Goal: Transaction & Acquisition: Purchase product/service

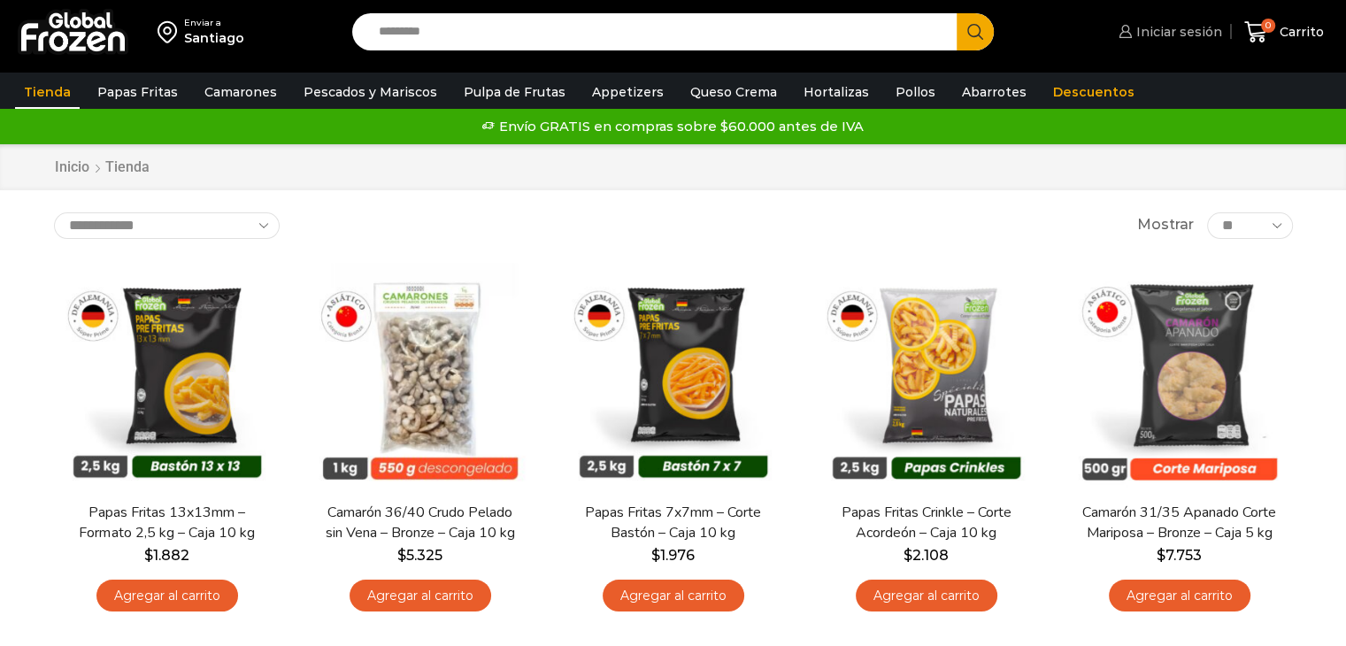
click at [1164, 40] on span "Iniciar sesión" at bounding box center [1177, 32] width 90 height 18
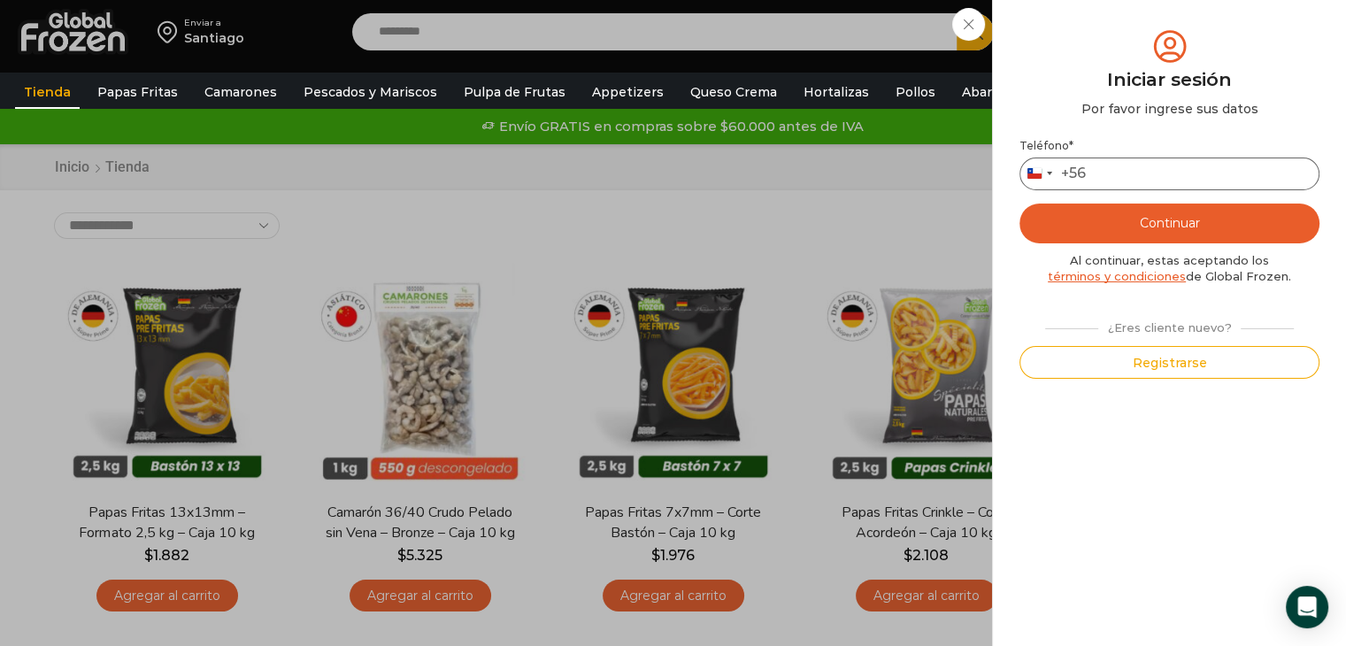
click at [1119, 170] on input "Teléfono *" at bounding box center [1170, 174] width 300 height 33
type input "*********"
click at [1020, 204] on button "Continuar" at bounding box center [1170, 224] width 300 height 40
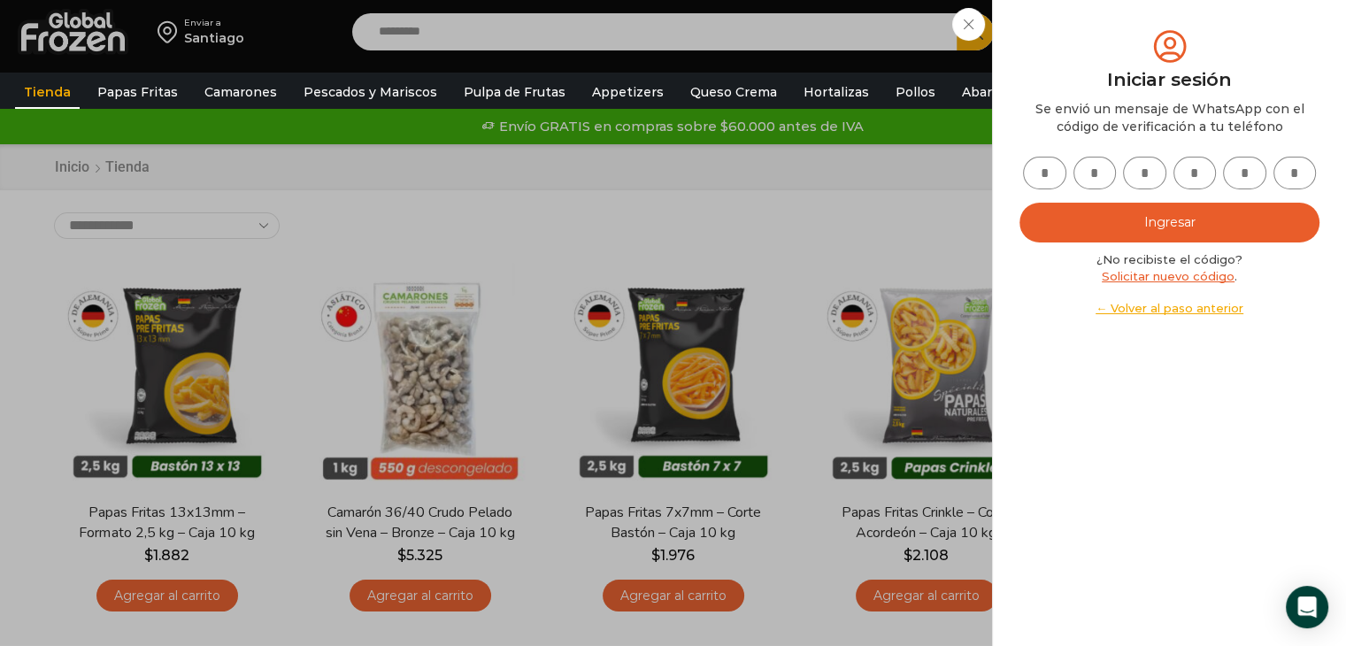
click at [1030, 174] on input "text" at bounding box center [1044, 173] width 43 height 33
type input "*"
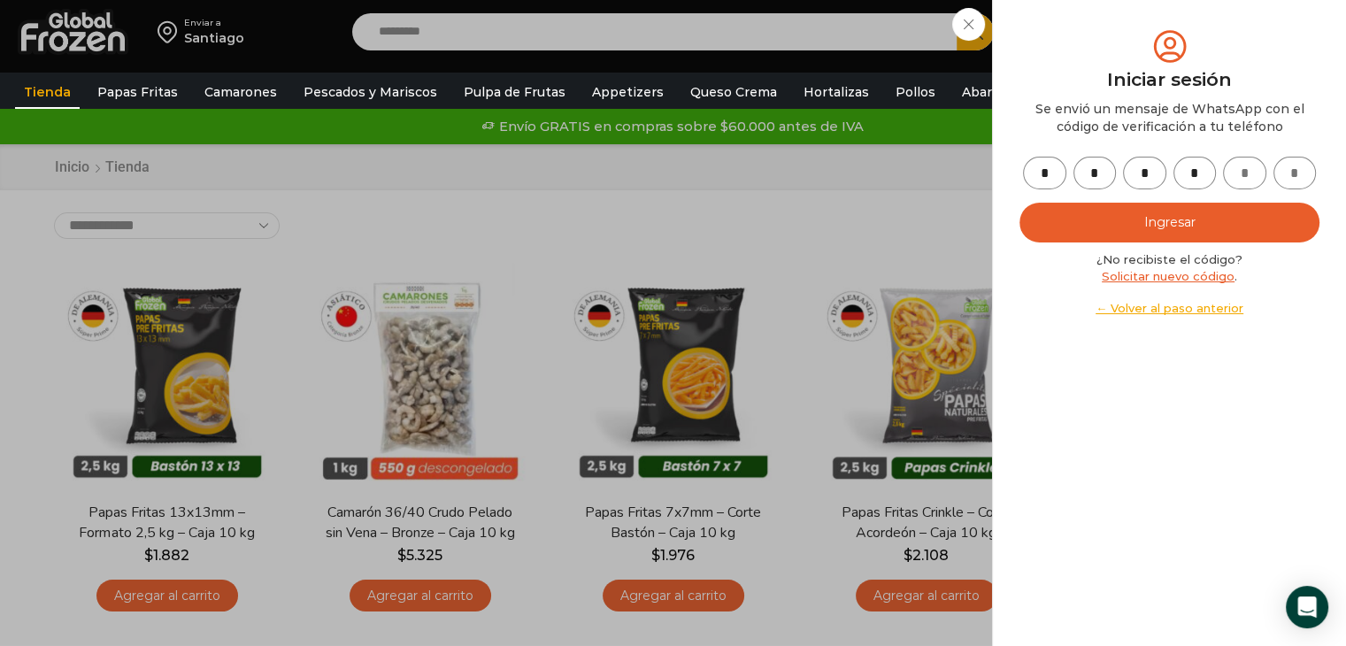
type input "*"
click at [1158, 210] on button "Ingresar" at bounding box center [1170, 223] width 300 height 40
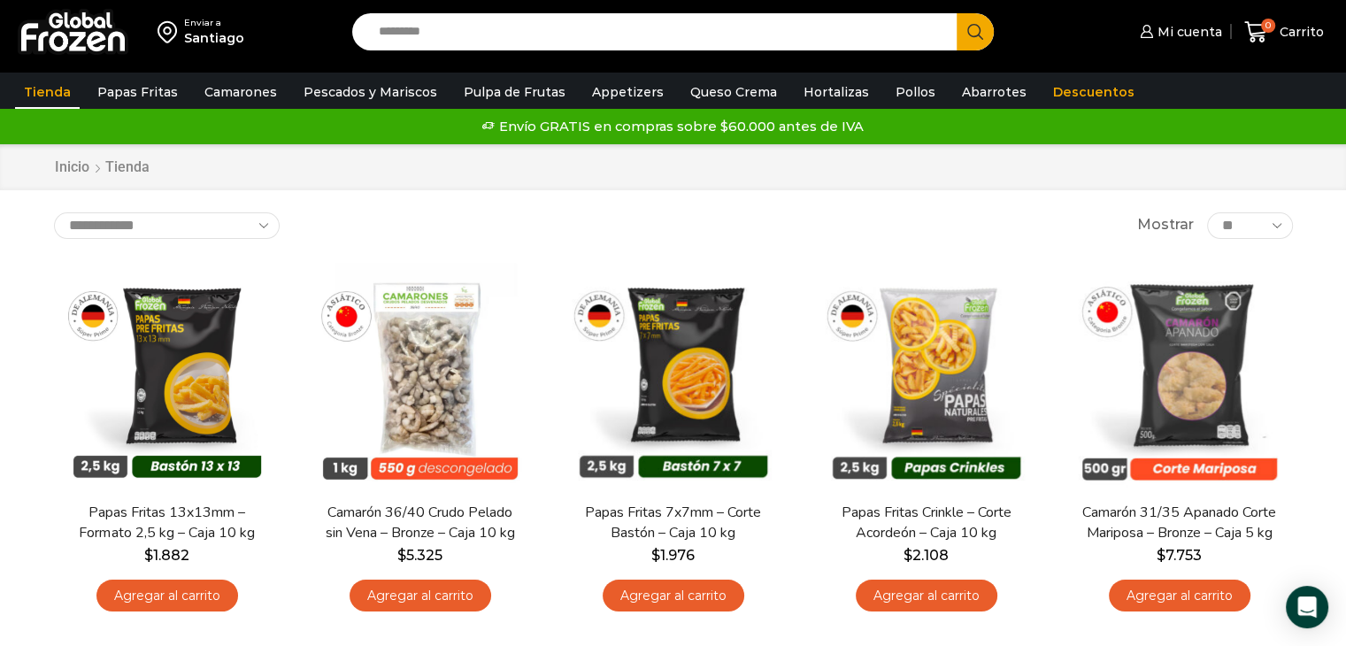
click at [520, 40] on input "Search input" at bounding box center [659, 31] width 579 height 37
type input "**********"
click at [957, 13] on button "Search" at bounding box center [975, 31] width 37 height 37
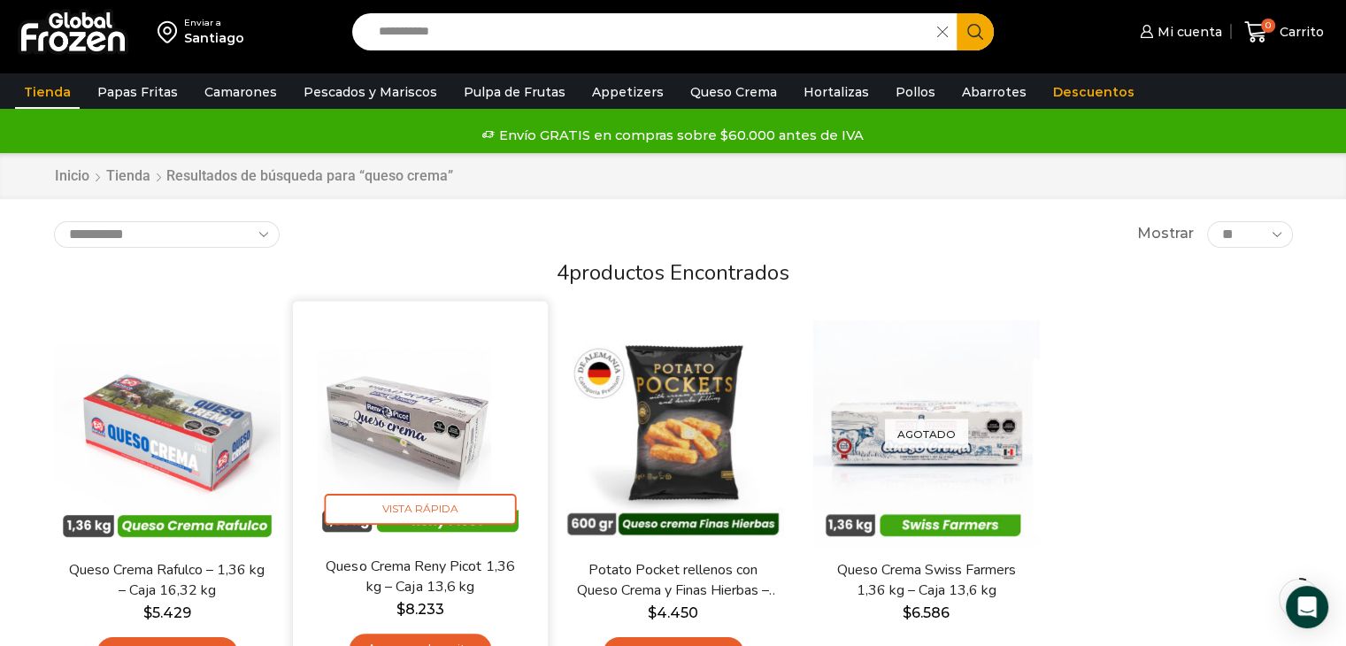
scroll to position [89, 0]
